Goal: Information Seeking & Learning: Learn about a topic

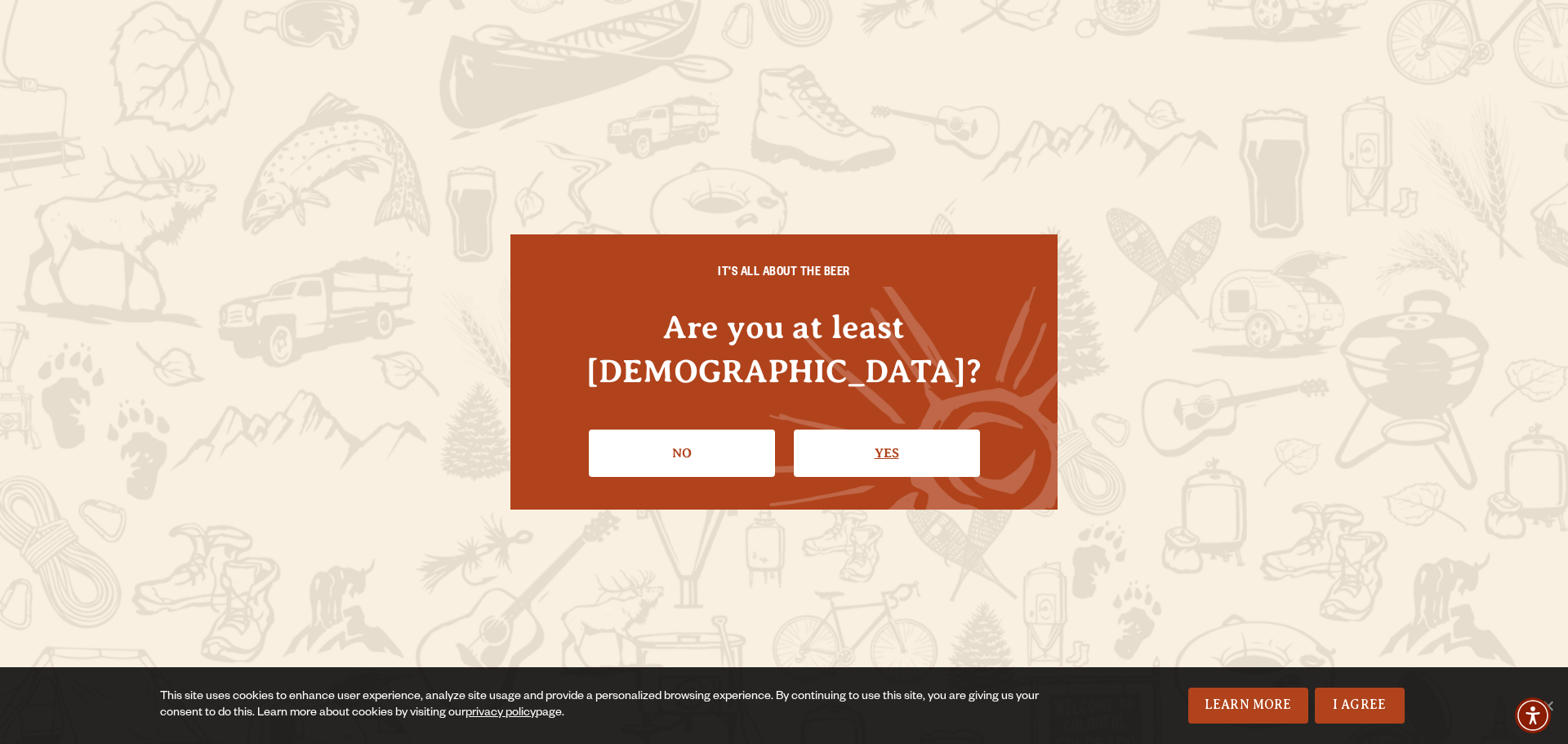
click at [909, 429] on link "Yes" at bounding box center [887, 452] width 186 height 47
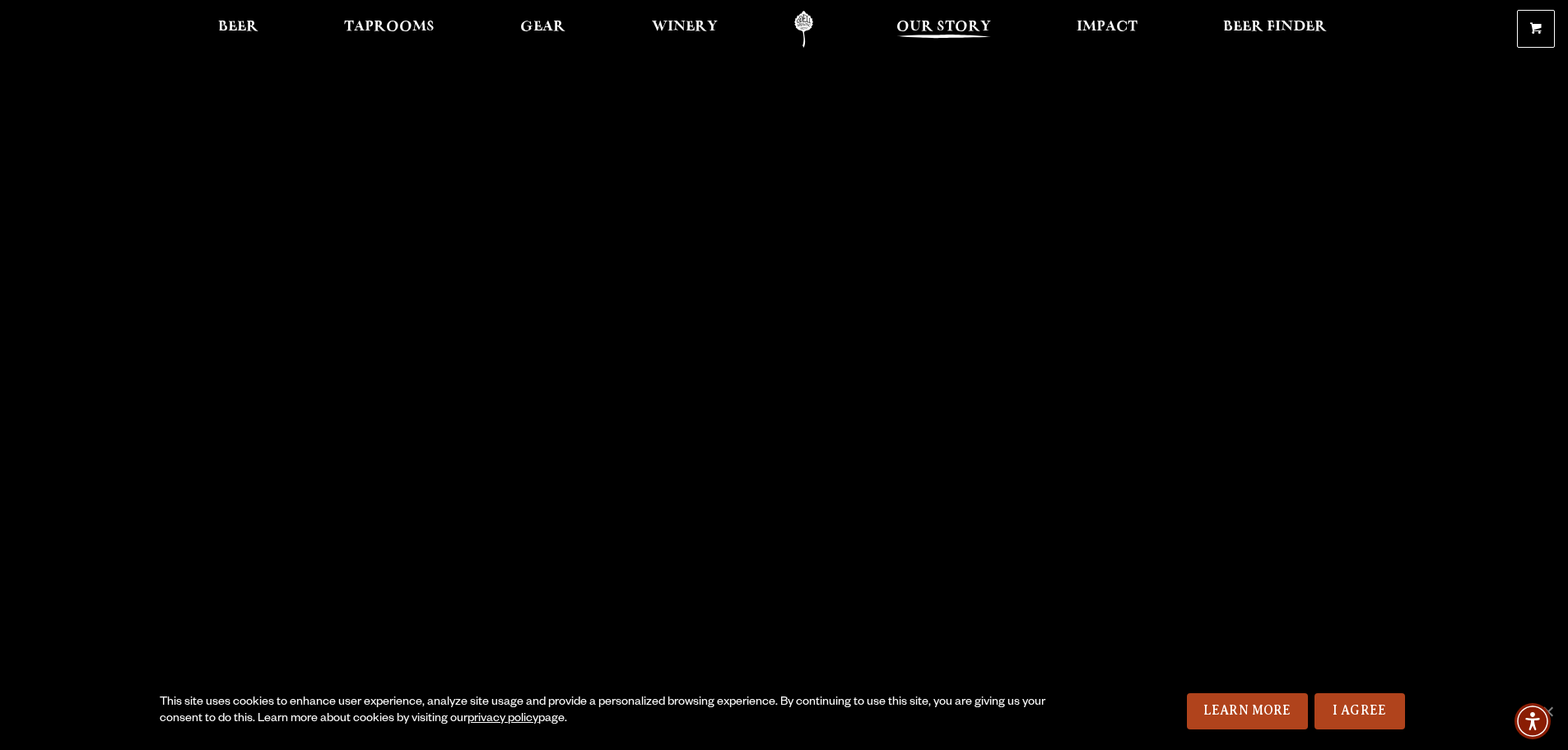
click at [965, 20] on span "Our Story" at bounding box center [944, 27] width 95 height 14
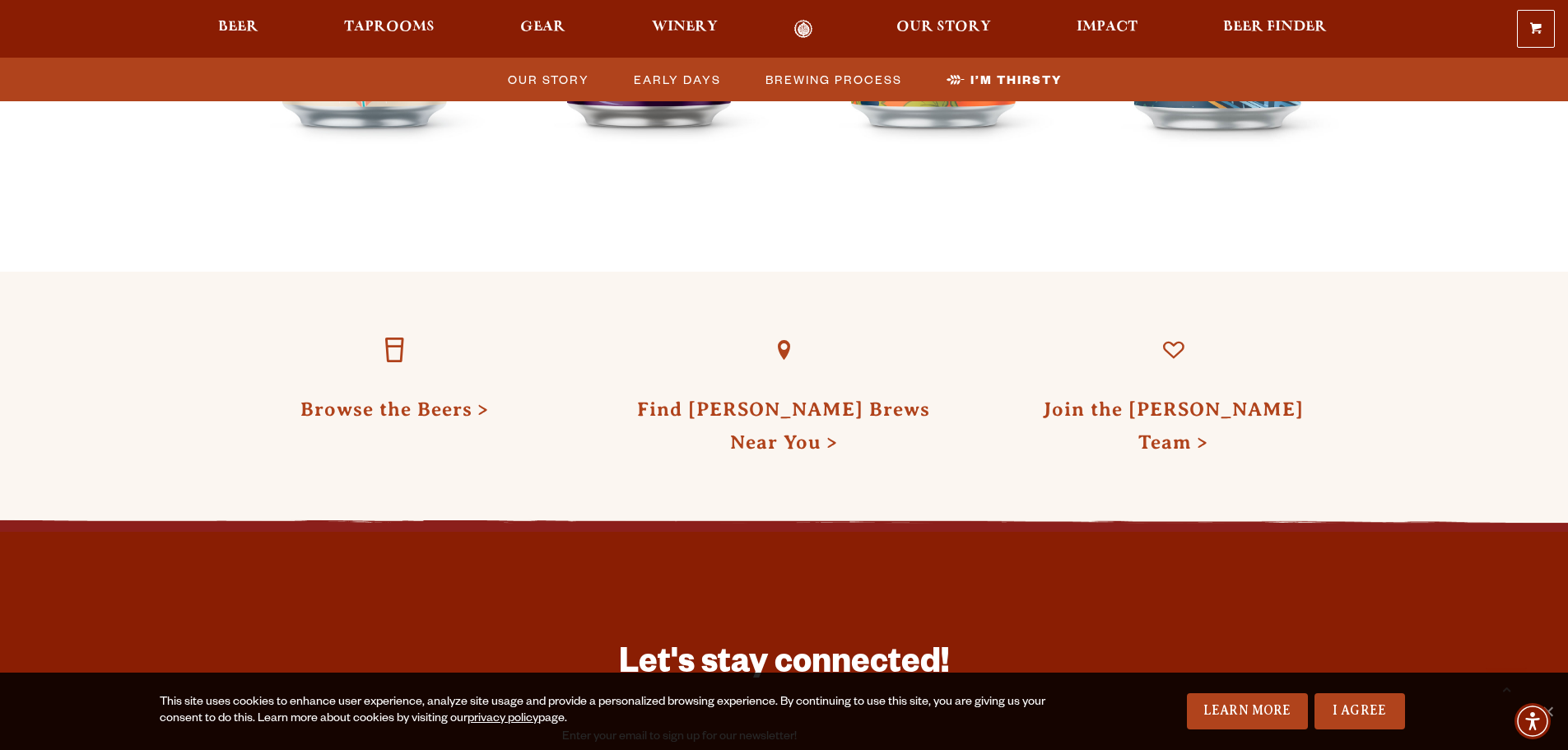
scroll to position [5021, 0]
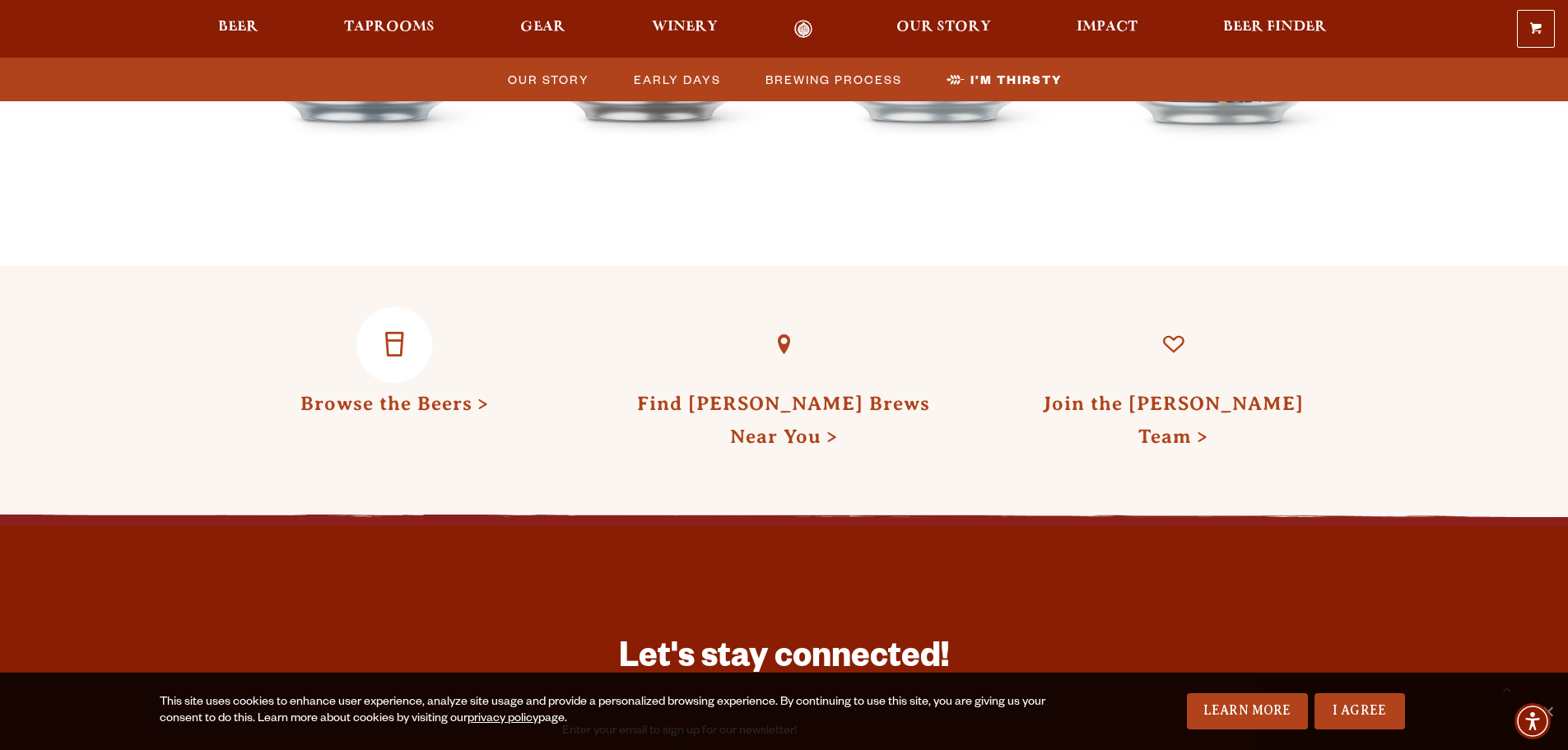
click at [421, 393] on link "Browse the Beers" at bounding box center [395, 404] width 188 height 21
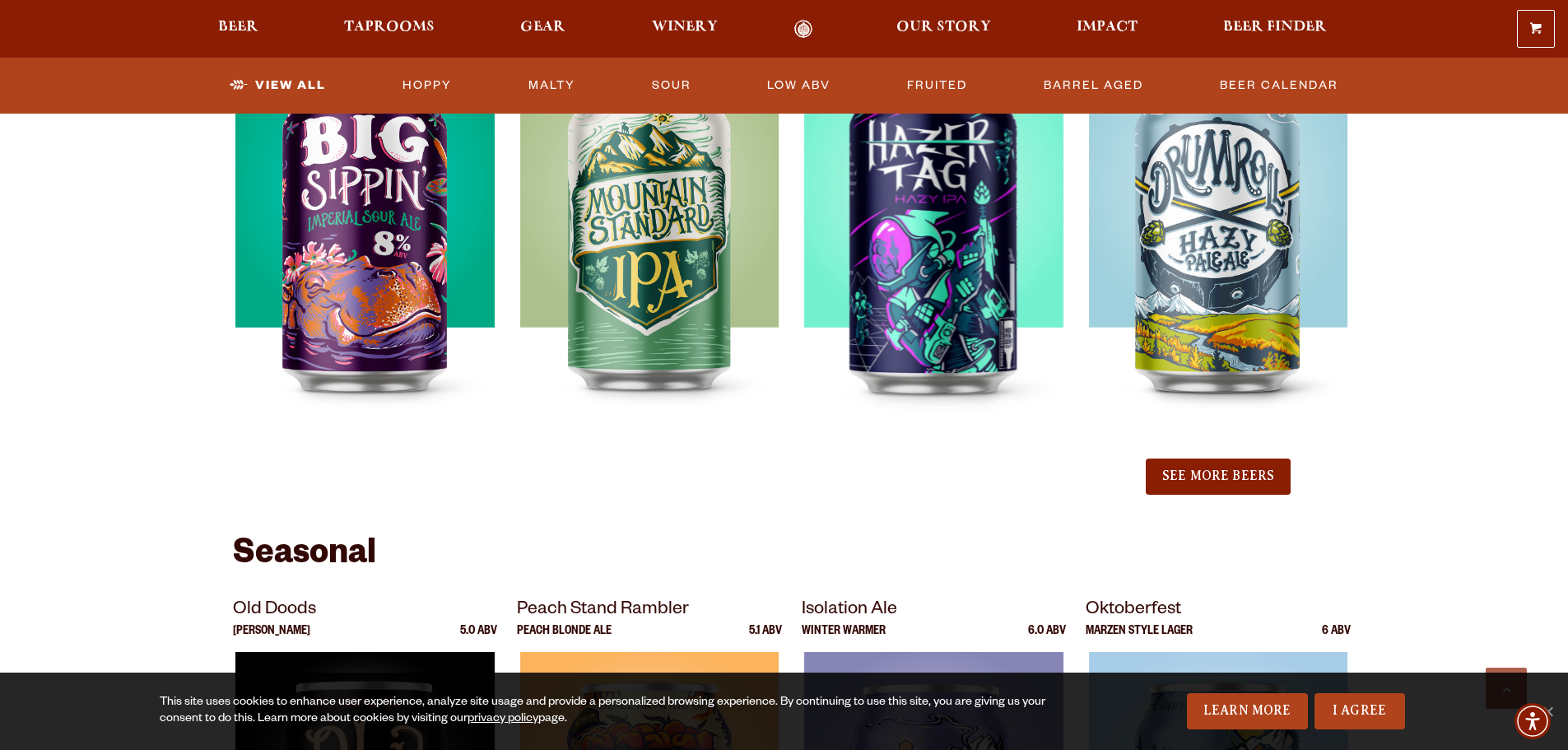
scroll to position [1811, 0]
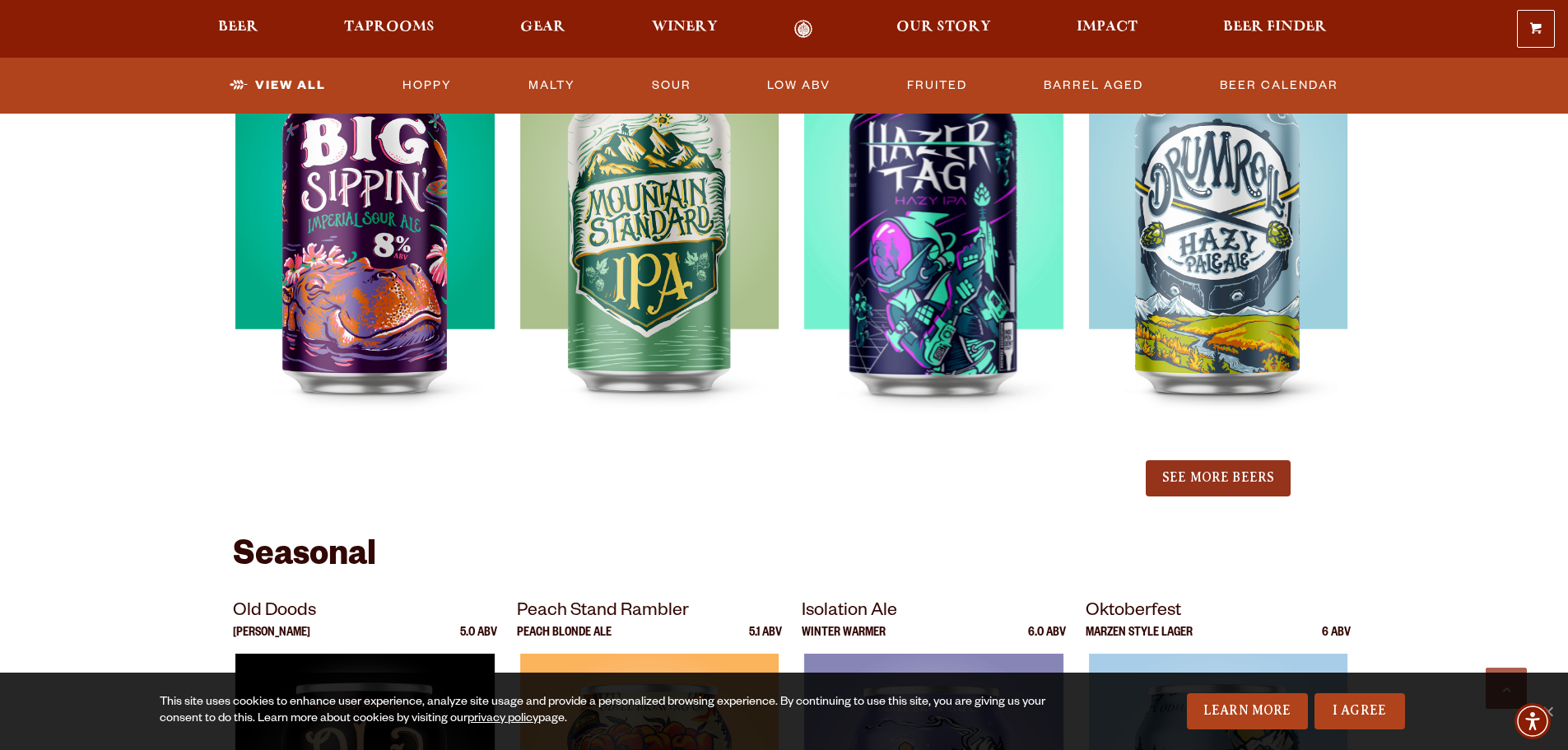
click at [1244, 489] on button "See More Beers" at bounding box center [1218, 477] width 145 height 36
